Goal: Obtain resource: Download file/media

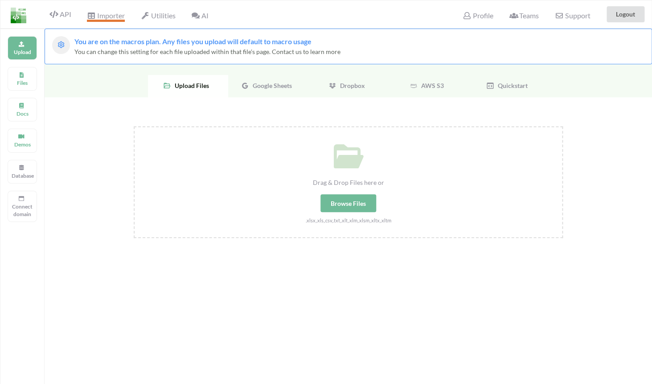
click at [93, 16] on icon at bounding box center [91, 15] width 8 height 7
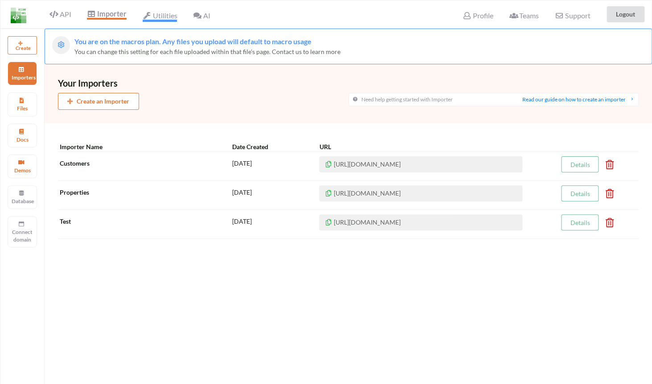
click at [167, 18] on span "Utilities" at bounding box center [160, 16] width 34 height 11
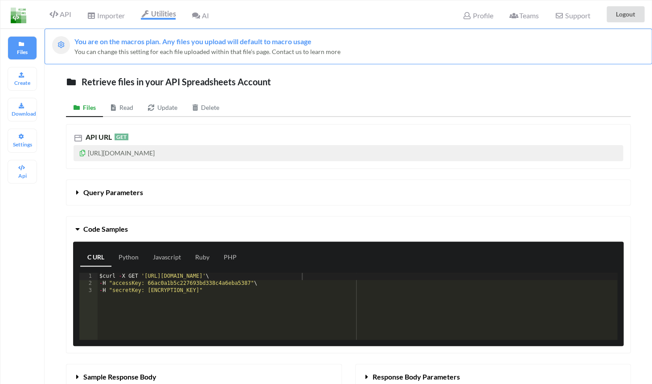
click at [203, 17] on span "AI" at bounding box center [200, 15] width 17 height 8
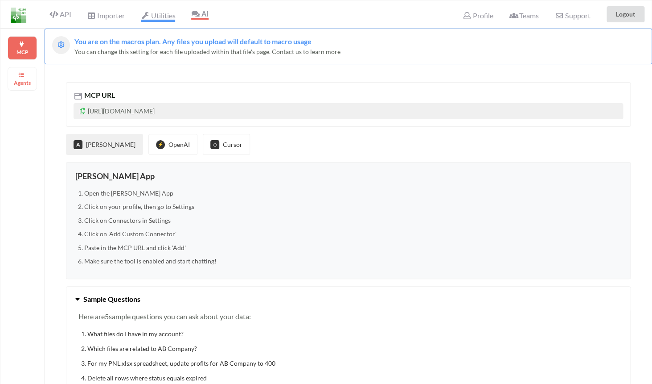
click at [157, 18] on span "Utilities" at bounding box center [158, 16] width 34 height 11
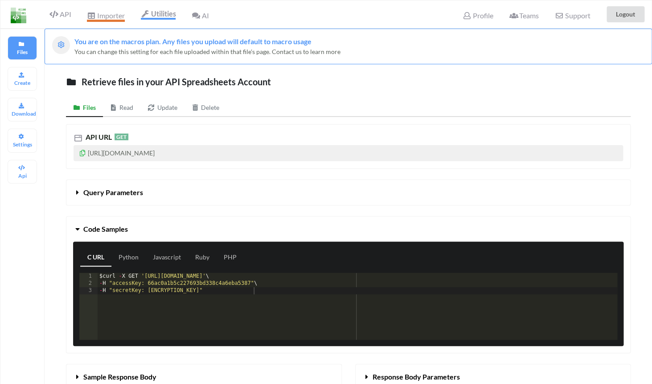
click at [89, 16] on icon at bounding box center [91, 15] width 8 height 7
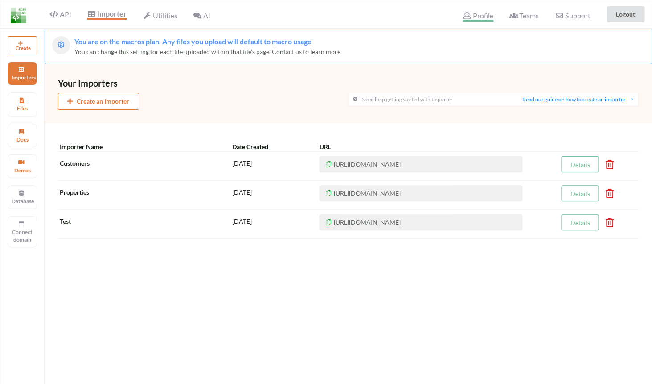
click at [480, 17] on span "Profile" at bounding box center [478, 16] width 30 height 11
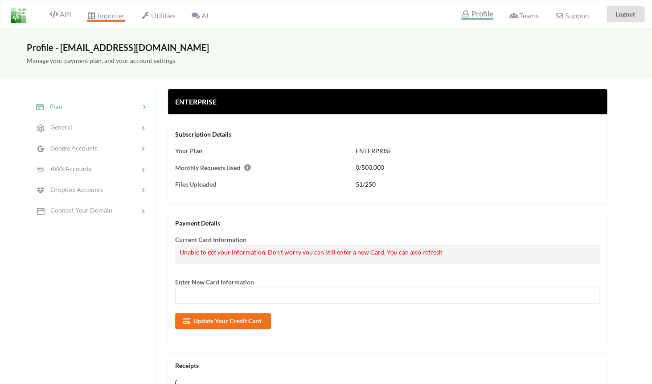
click at [95, 16] on icon at bounding box center [91, 15] width 8 height 7
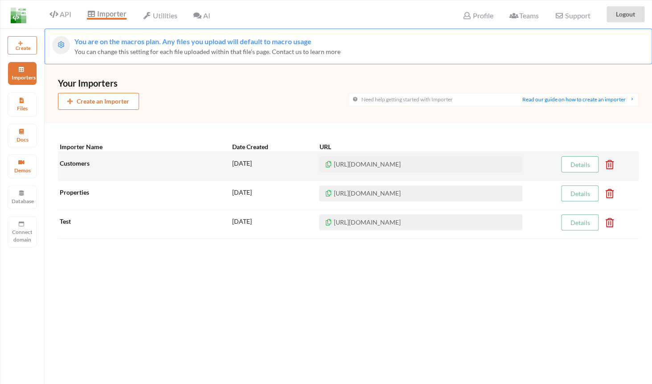
click at [111, 163] on div "Customers" at bounding box center [145, 166] width 174 height 20
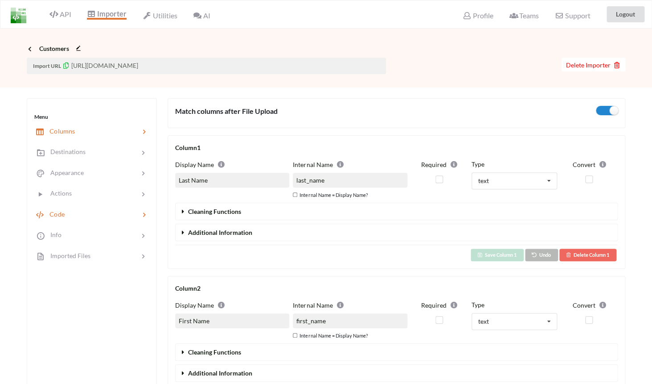
click at [96, 210] on div at bounding box center [102, 214] width 75 height 10
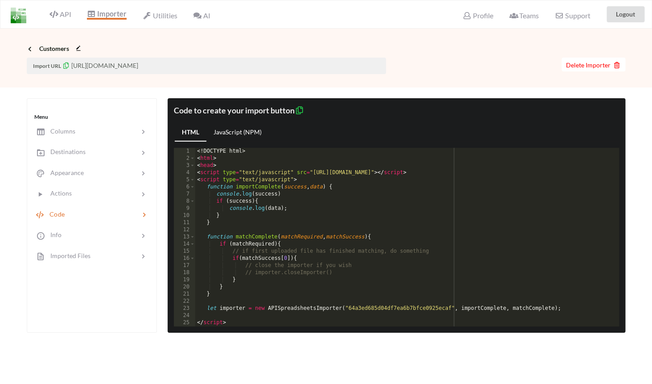
click at [251, 131] on link "JavaScript (NPM)" at bounding box center [237, 133] width 62 height 18
